Goal: Find specific page/section: Find specific page/section

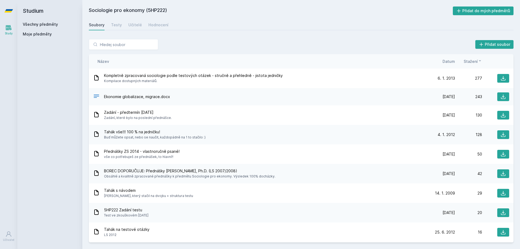
click at [46, 21] on h2 "Studium" at bounding box center [50, 11] width 54 height 22
click at [48, 24] on link "Všechny předměty" at bounding box center [40, 24] width 35 height 5
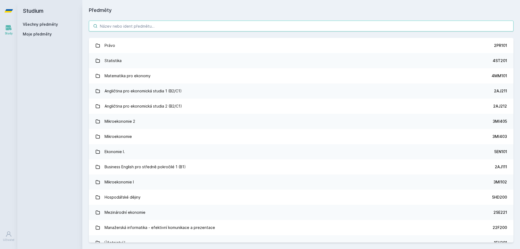
click at [106, 25] on input "search" at bounding box center [301, 26] width 425 height 11
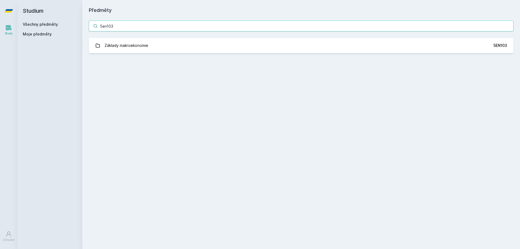
type input "5en103"
click at [143, 55] on div "5en103 Základy makroekonomie 5EN103 Jejda, něco se pokazilo." at bounding box center [301, 36] width 438 height 45
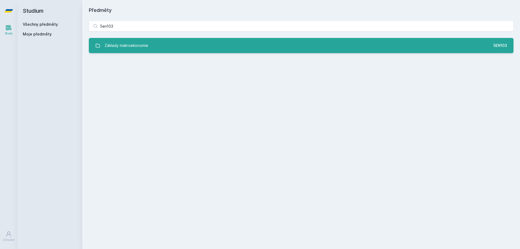
click at [141, 43] on div "Základy makroekonomie" at bounding box center [127, 45] width 44 height 11
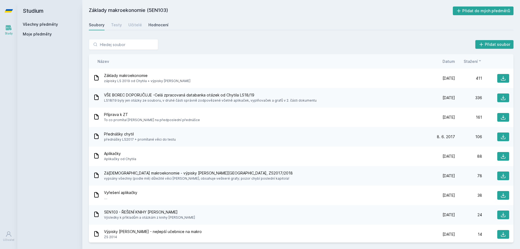
click at [153, 27] on div "Hodnocení" at bounding box center [158, 24] width 20 height 5
